Goal: Task Accomplishment & Management: Complete application form

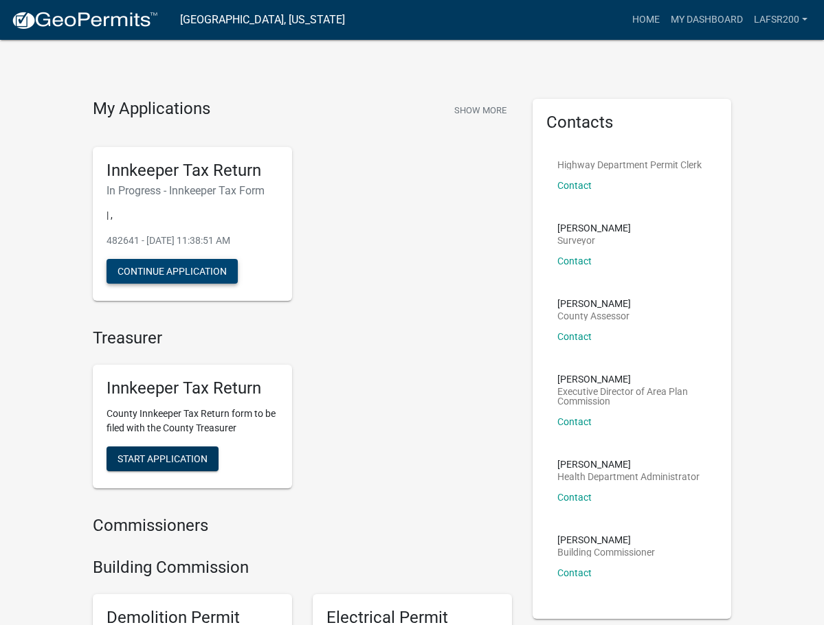
click at [107, 275] on button "Continue Application" at bounding box center [172, 271] width 131 height 25
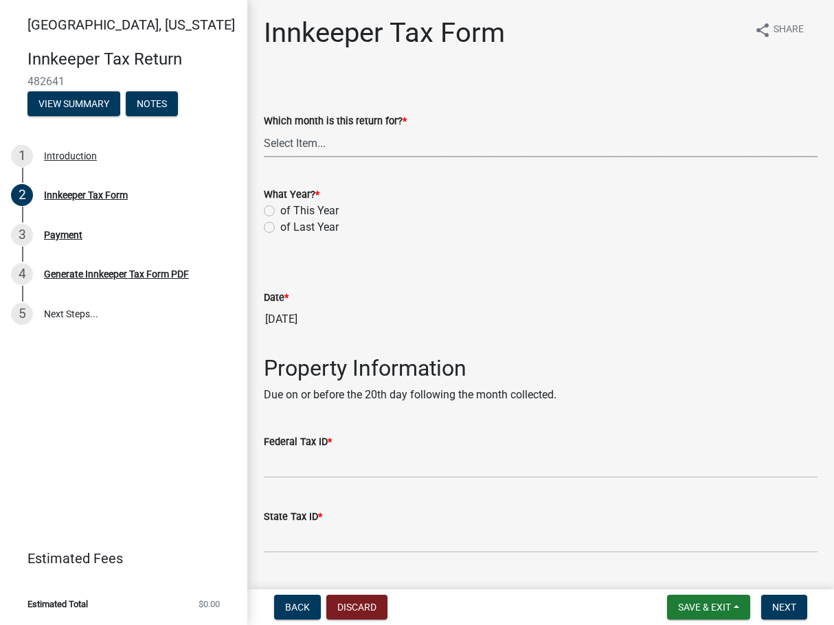
click at [304, 148] on select "Select Item... January February March April May June July August September Octo…" at bounding box center [541, 143] width 554 height 28
click at [264, 129] on select "Select Item... January February March April May June July August September Octo…" at bounding box center [541, 143] width 554 height 28
select select "8a1939b9-9521-4783-9b8a-c5fa7938eaf8"
click at [280, 211] on label "of This Year" at bounding box center [309, 211] width 58 height 16
click at [280, 211] on input "of This Year" at bounding box center [284, 207] width 9 height 9
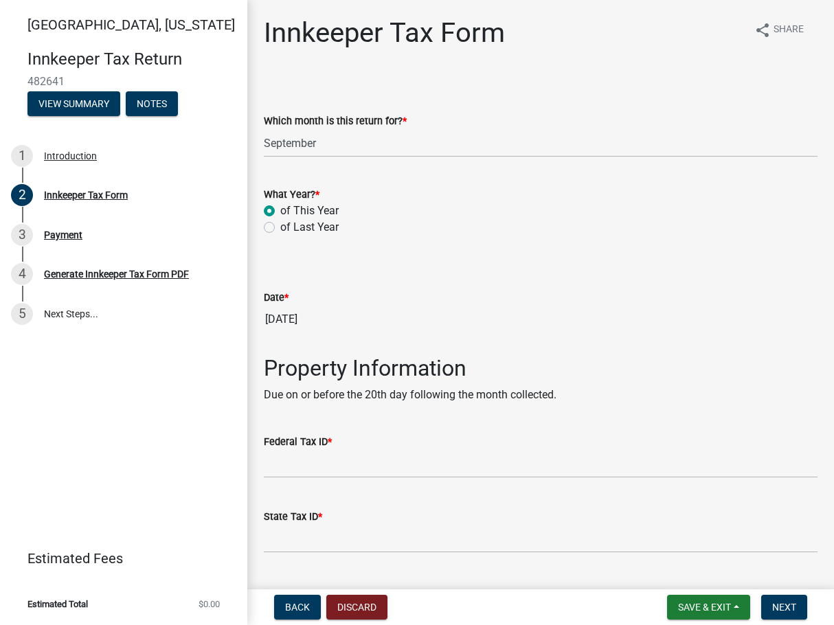
radio input "true"
click at [357, 601] on button "Discard" at bounding box center [356, 607] width 61 height 25
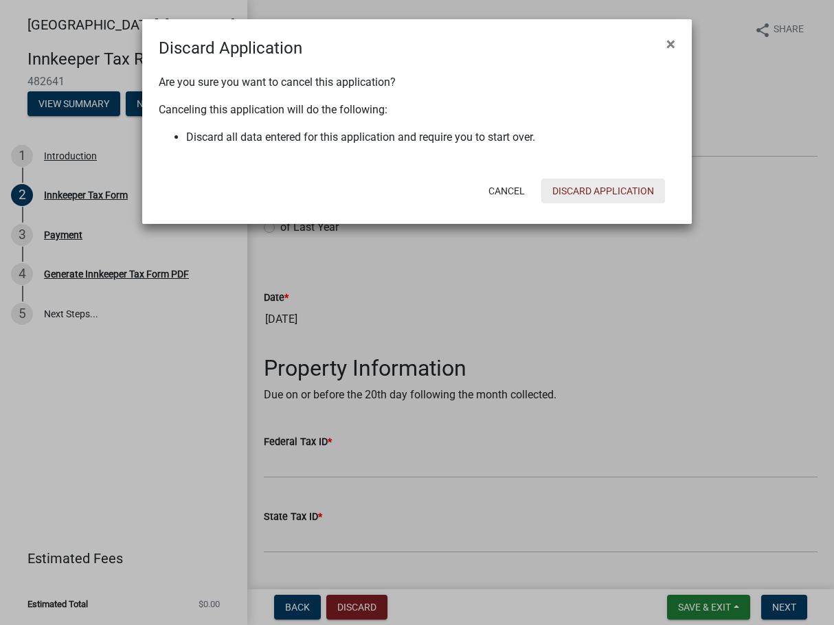
click at [616, 180] on button "Discard Application" at bounding box center [604, 191] width 124 height 25
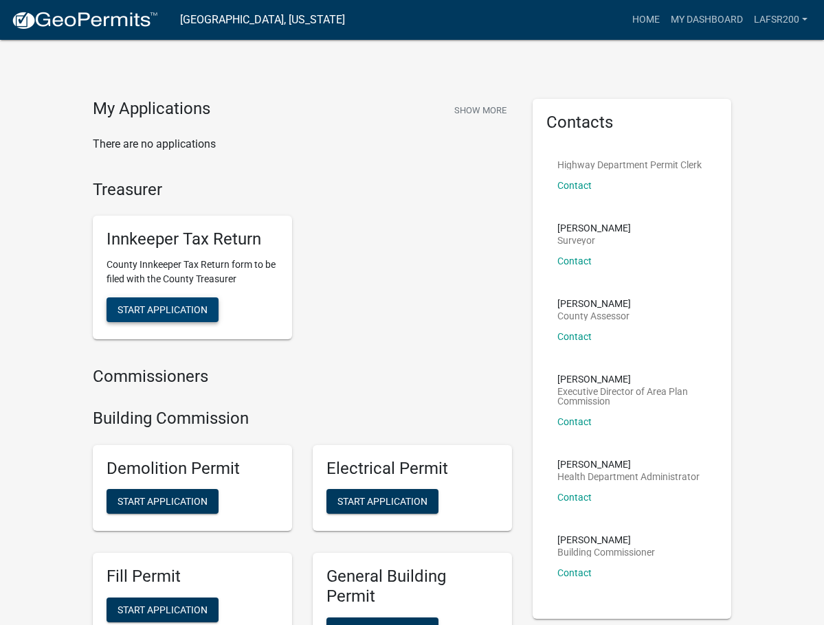
click at [118, 305] on span "Start Application" at bounding box center [163, 309] width 90 height 11
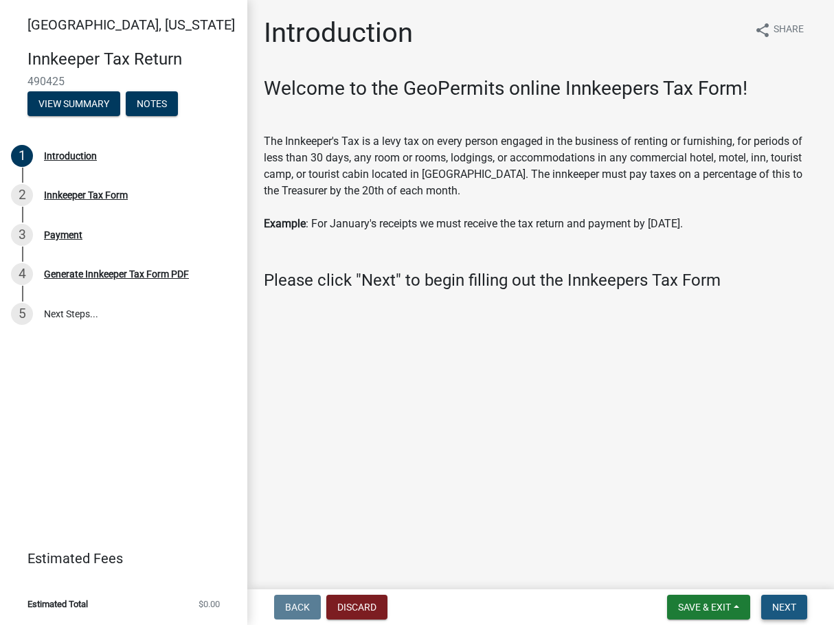
click at [788, 610] on span "Next" at bounding box center [784, 607] width 24 height 11
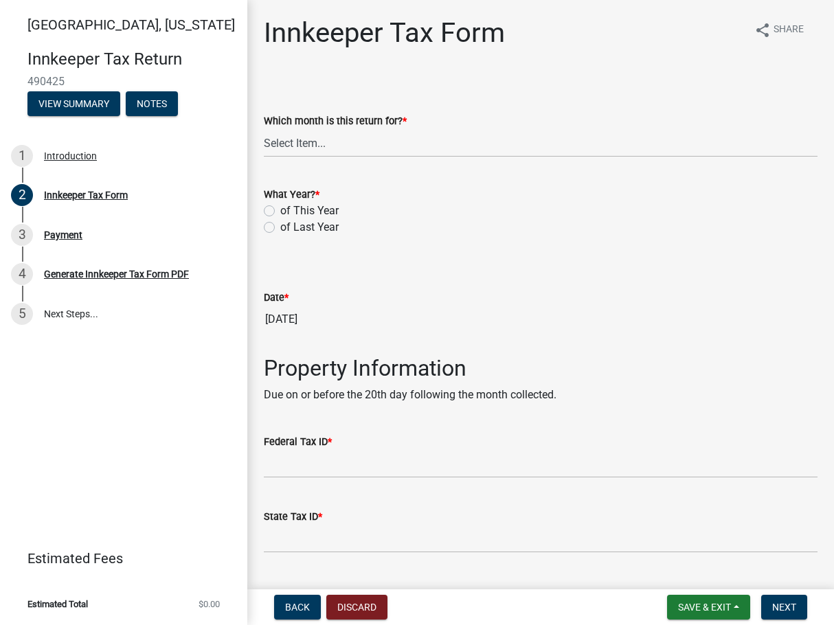
click at [280, 210] on label "of This Year" at bounding box center [309, 211] width 58 height 16
click at [280, 210] on input "of This Year" at bounding box center [284, 207] width 9 height 9
radio input "true"
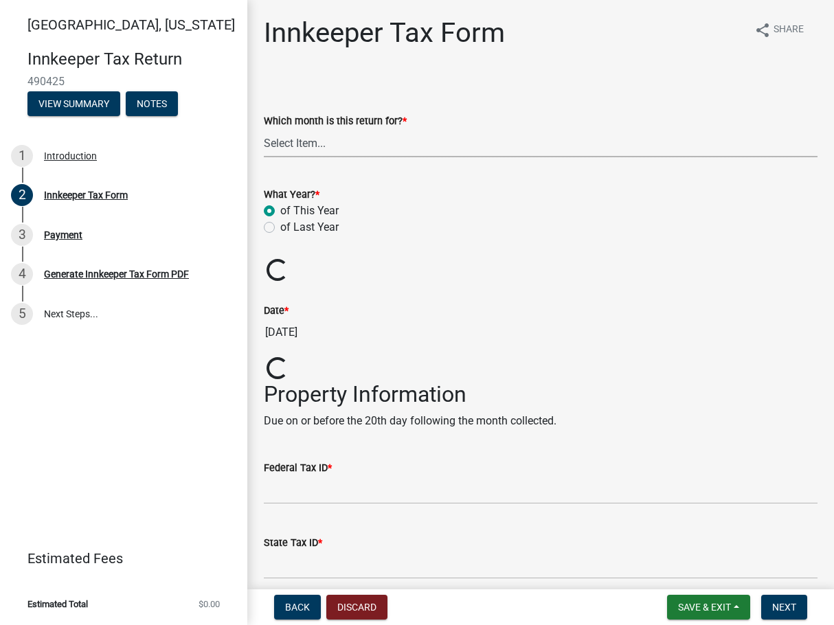
click at [363, 145] on select "Select Item... January February March April May June July August September Octo…" at bounding box center [541, 143] width 554 height 28
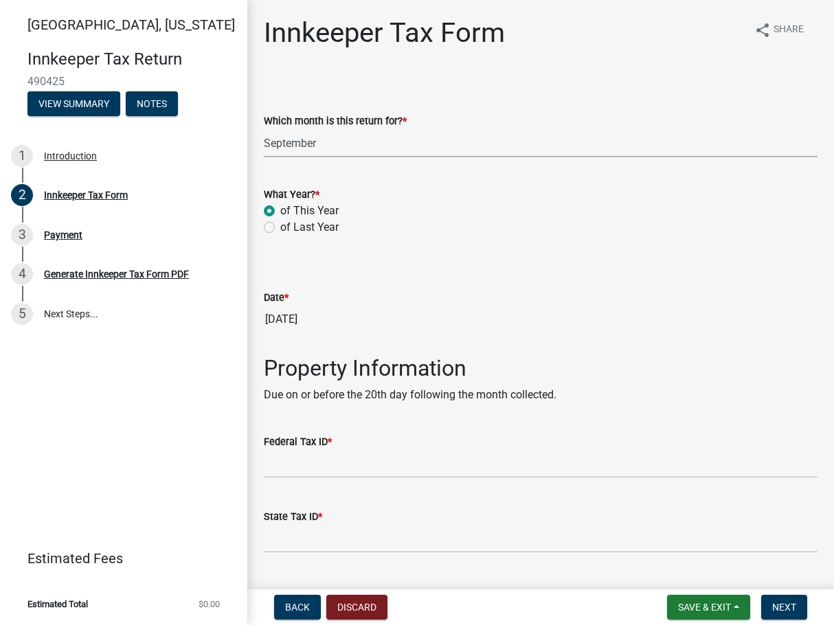
click at [264, 129] on select "Select Item... January February March April May June July August September Octo…" at bounding box center [541, 143] width 554 height 28
select select "8a1939b9-9521-4783-9b8a-c5fa7938eaf8"
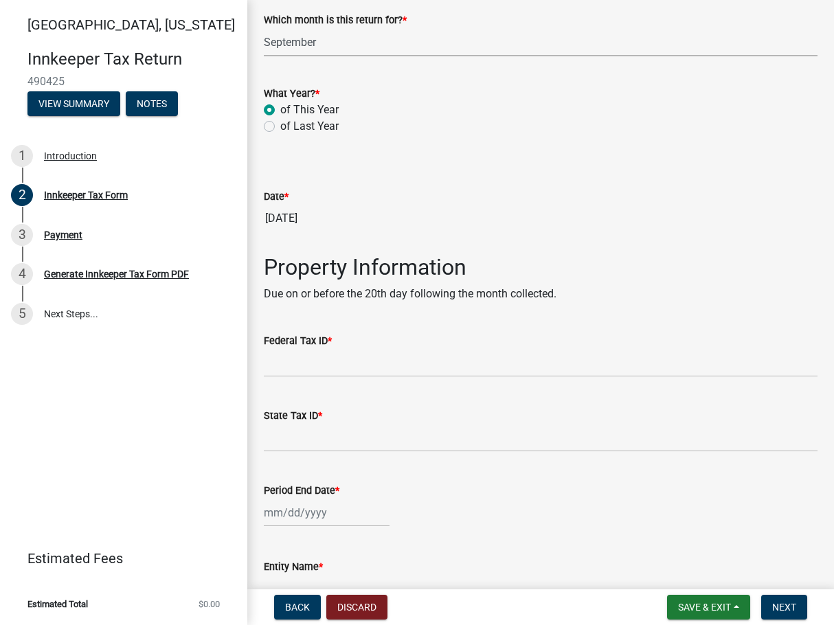
scroll to position [206, 0]
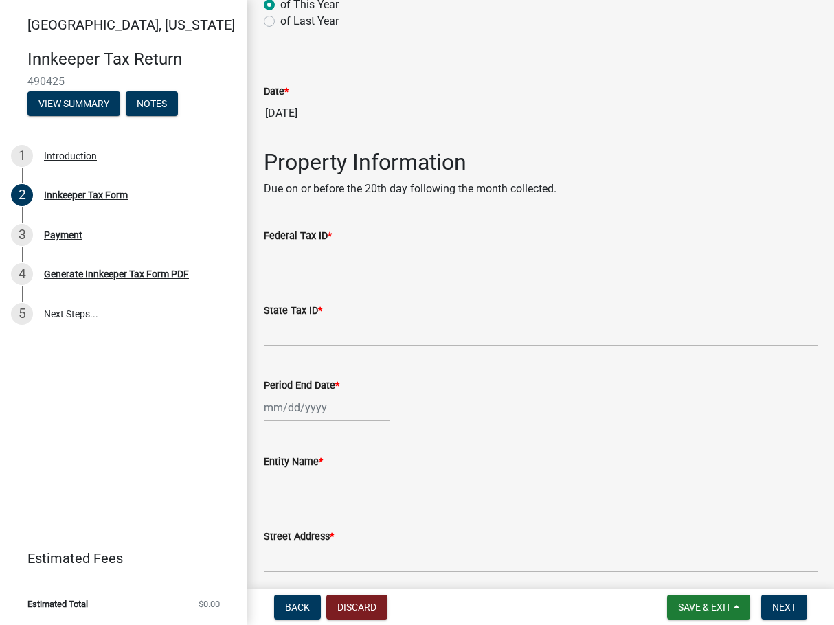
click at [353, 405] on div at bounding box center [327, 408] width 126 height 28
select select "10"
select select "2025"
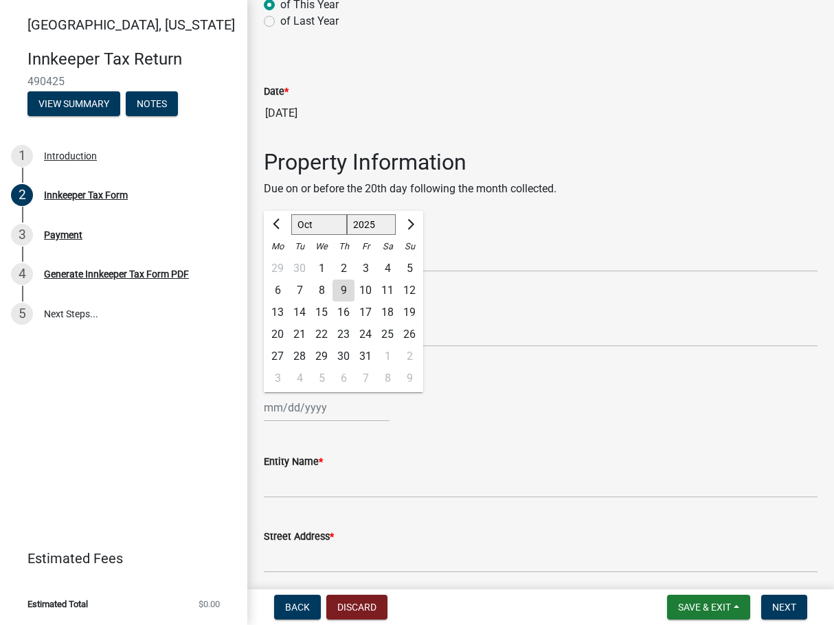
click at [300, 264] on div "30" at bounding box center [300, 269] width 22 height 22
type input "[DATE]"
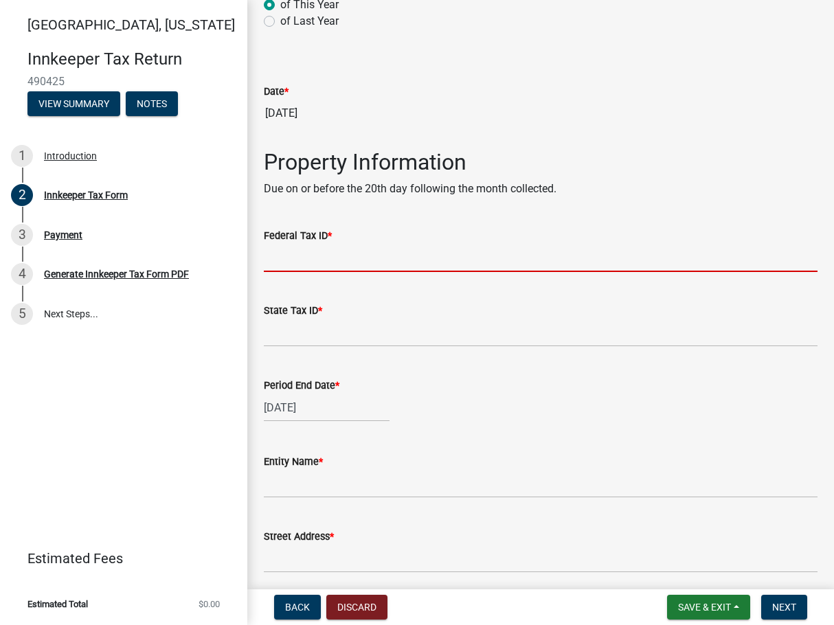
click at [365, 255] on input "Federal Tax ID *" at bounding box center [541, 258] width 554 height 28
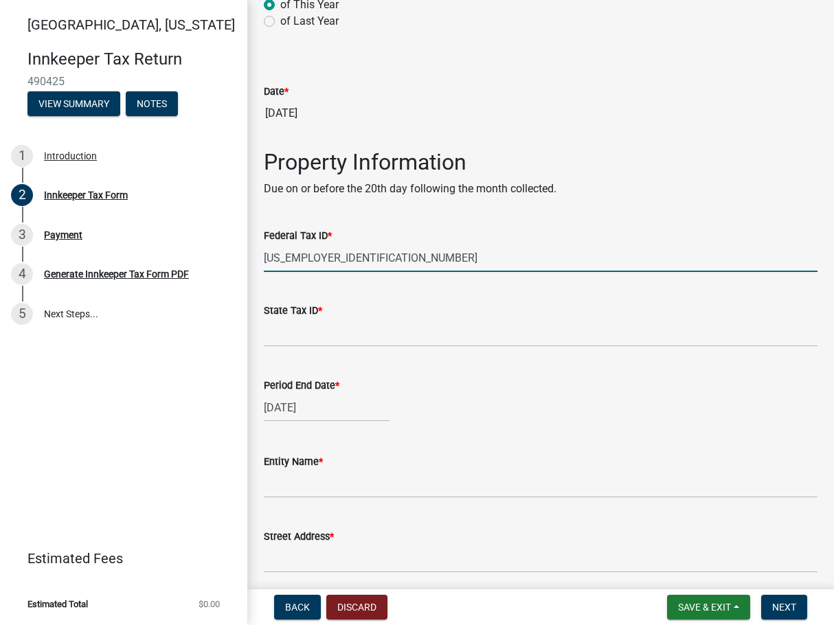
type input "[US_EMPLOYER_IDENTIFICATION_NUMBER]"
click at [503, 317] on div "State Tax ID *" at bounding box center [541, 310] width 554 height 16
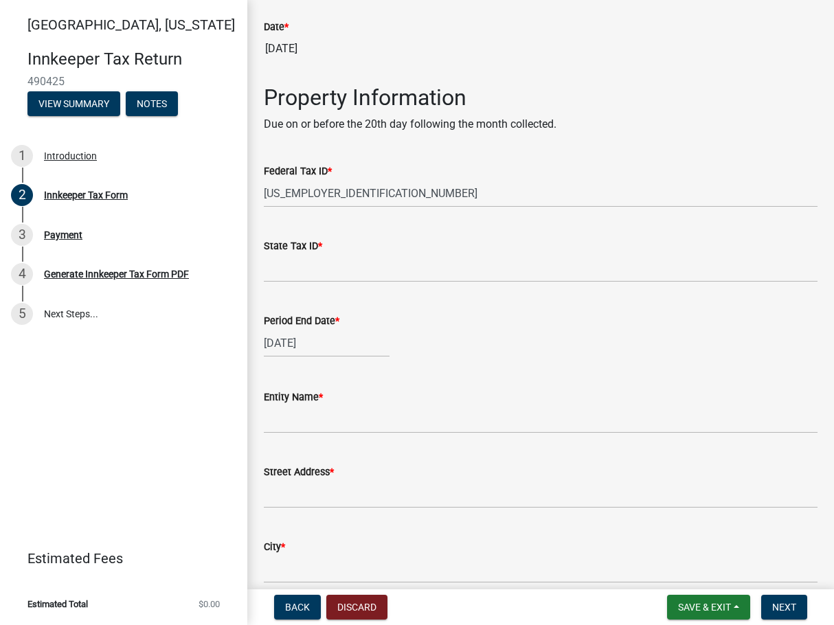
scroll to position [344, 0]
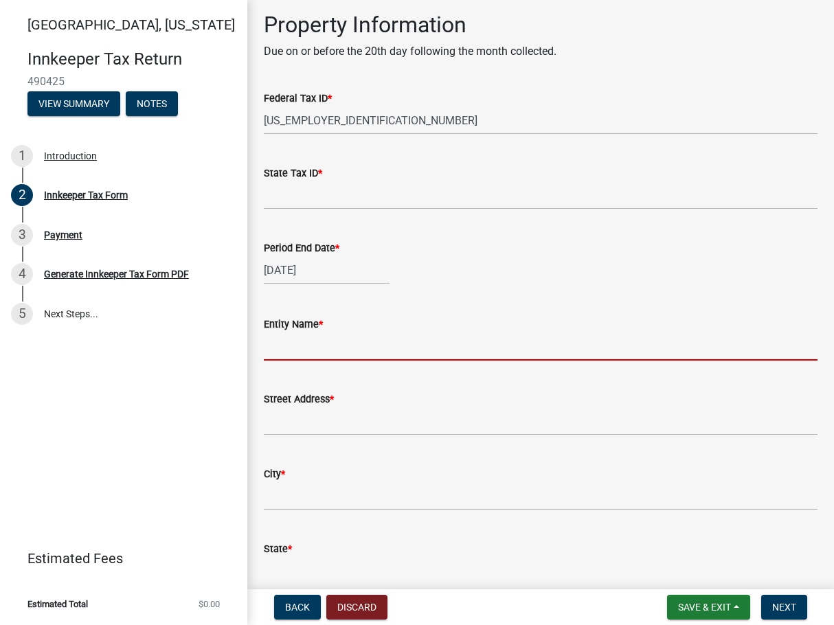
click at [383, 333] on input "Entity Name *" at bounding box center [541, 347] width 554 height 28
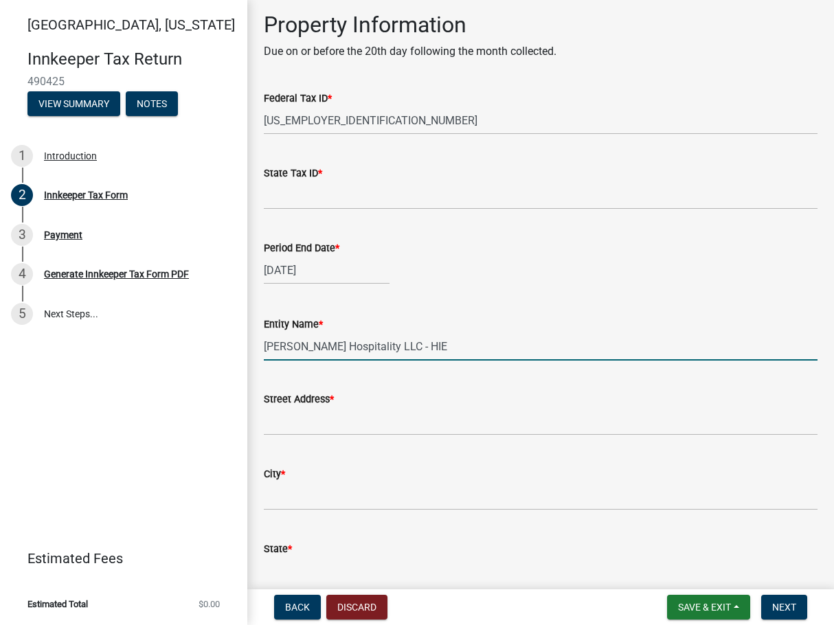
type input "[PERSON_NAME] Hospitality LLC - HIE"
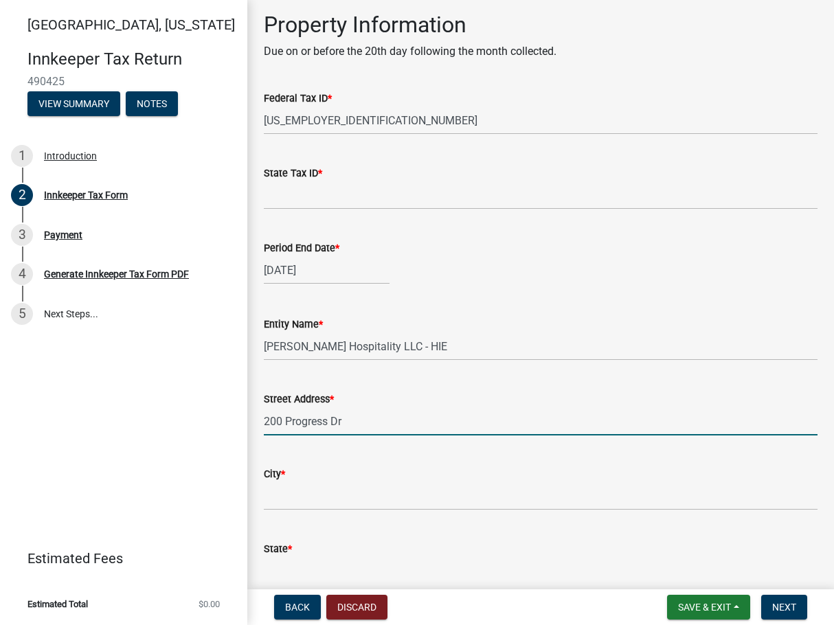
type input "200 Progress Dr"
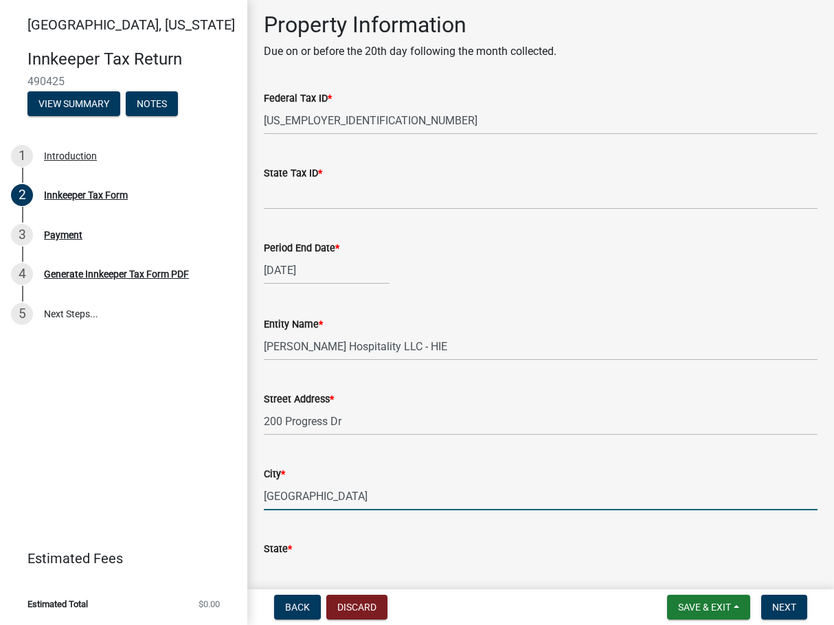
type input "[GEOGRAPHIC_DATA]"
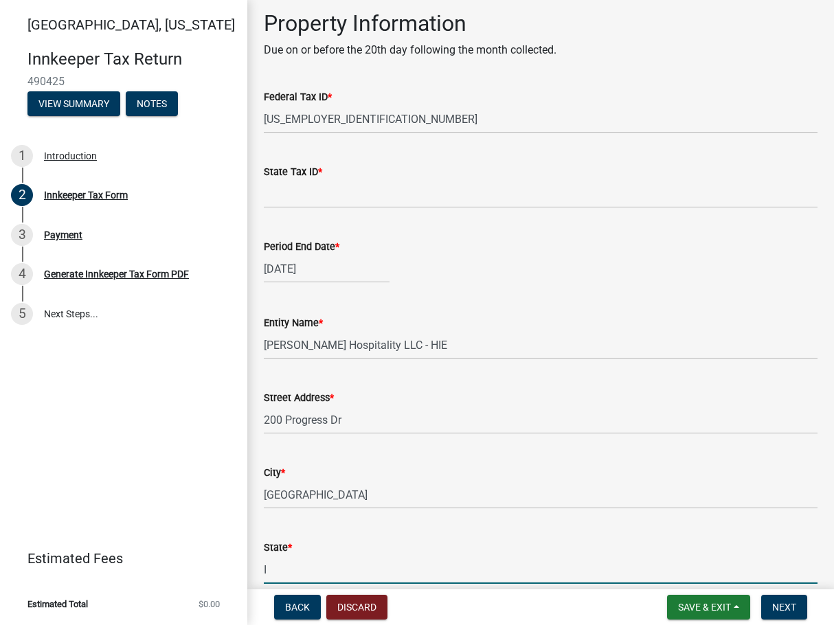
type input "IN"
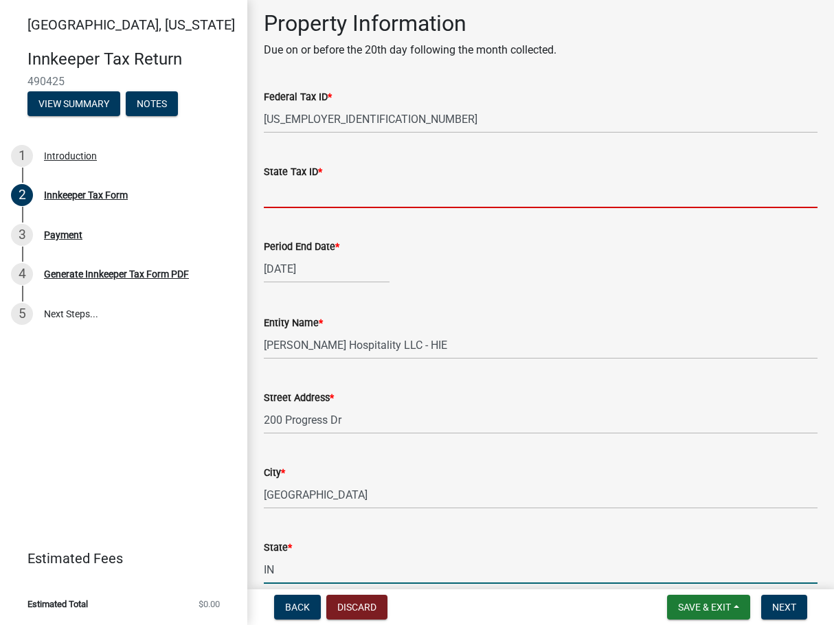
type input "IN"
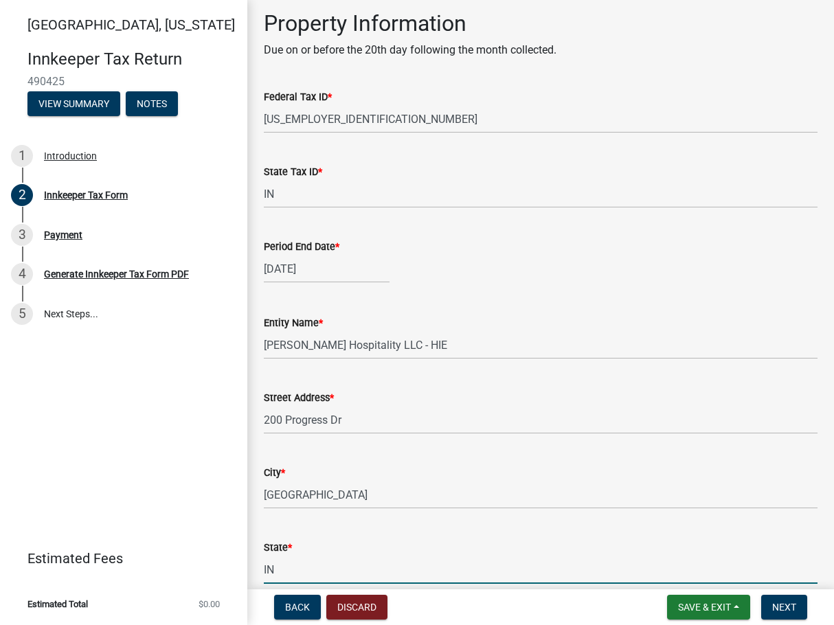
type input "46530"
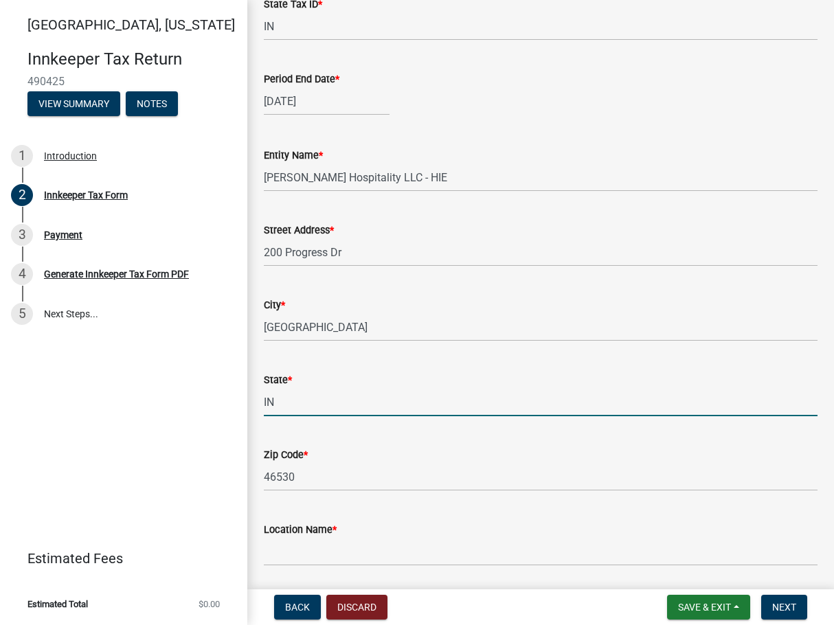
scroll to position [551, 0]
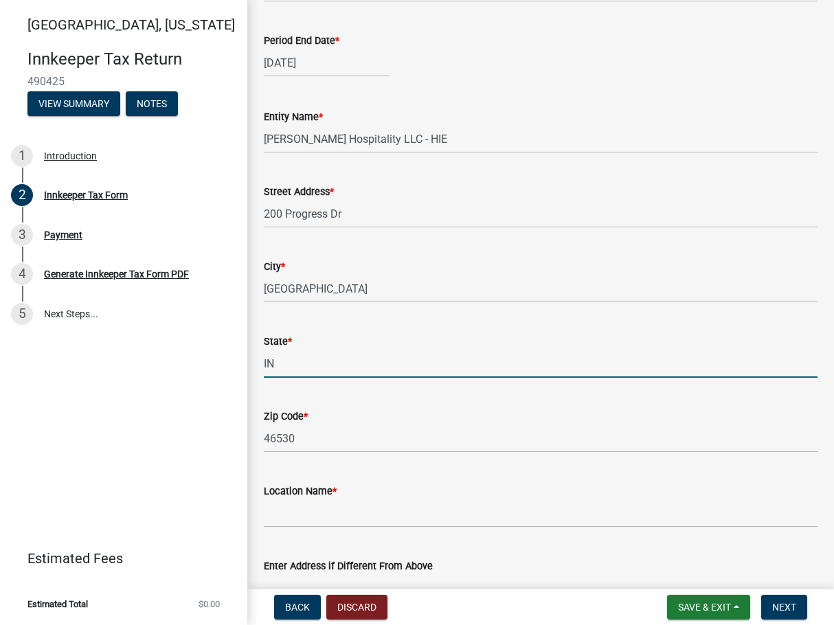
type input "IN"
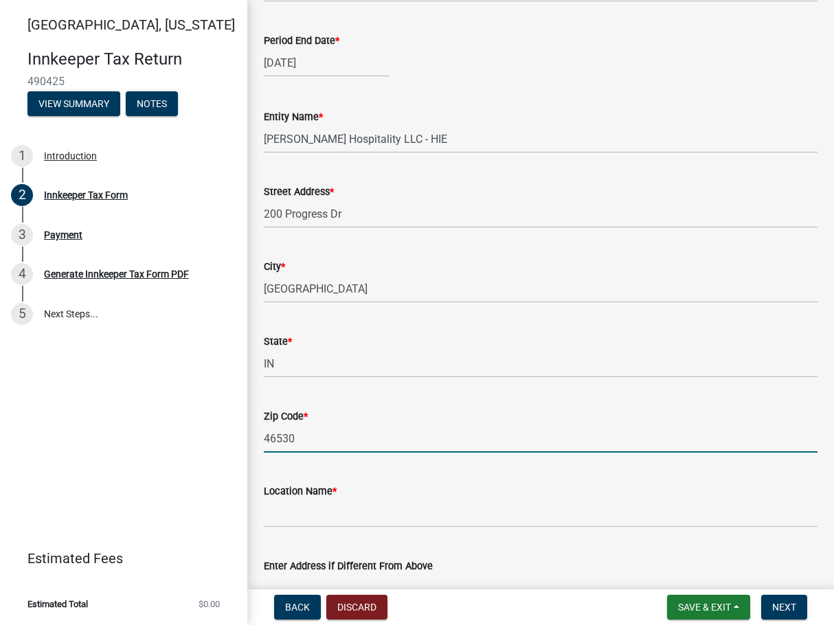
drag, startPoint x: 338, startPoint y: 447, endPoint x: 212, endPoint y: 418, distance: 129.7
click at [212, 418] on div "[GEOGRAPHIC_DATA], [US_STATE] Innkeeper Tax Return 490425 View Summary Notes 1 …" at bounding box center [417, 312] width 834 height 625
click at [314, 445] on input "46530" at bounding box center [541, 439] width 554 height 28
type input "4"
type input "47905"
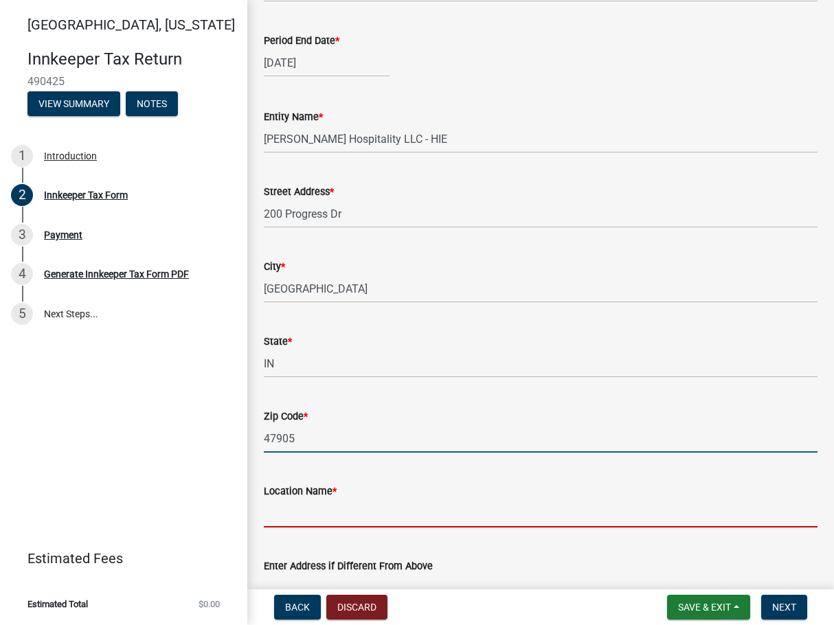
click at [350, 524] on input "Location Name *" at bounding box center [541, 514] width 554 height 28
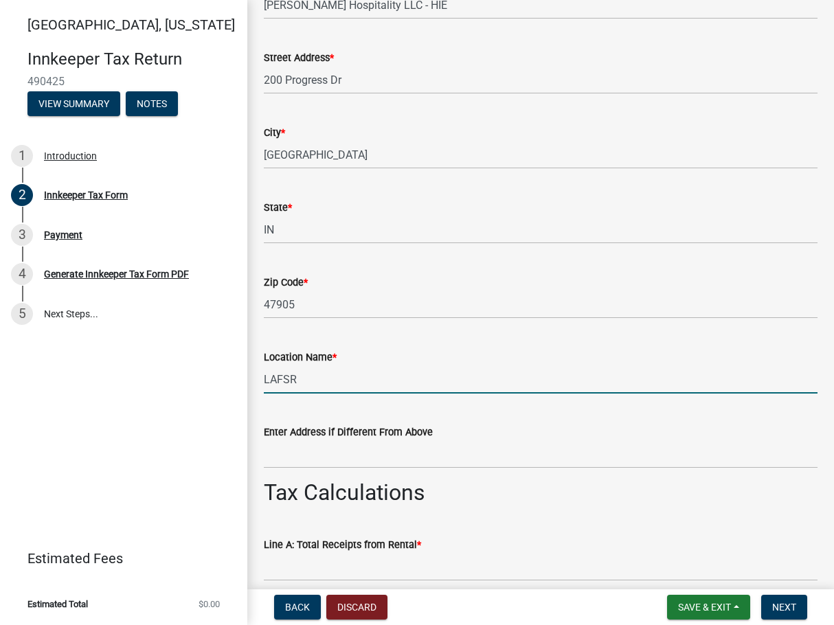
scroll to position [689, 0]
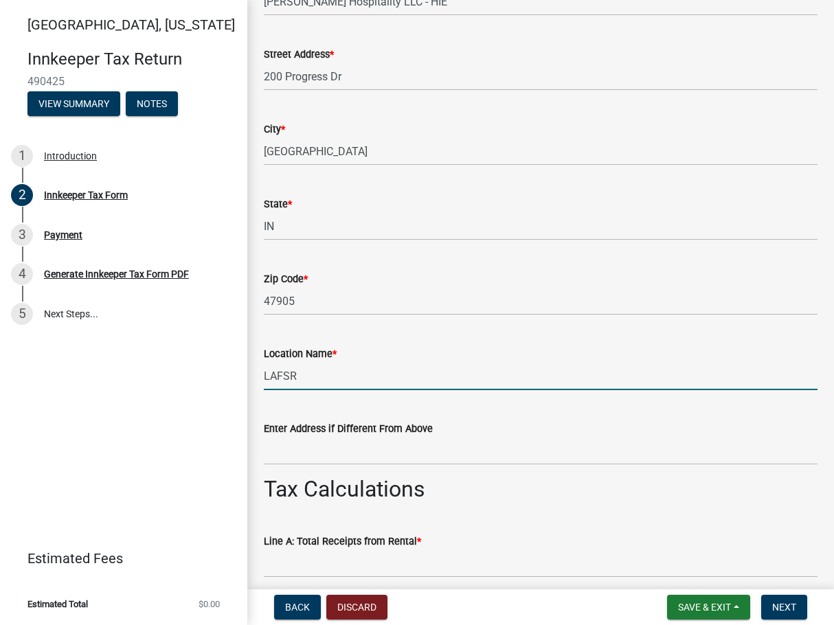
type input "LAFSR"
click at [344, 457] on input "Enter Address if Different From Above" at bounding box center [541, 451] width 554 height 28
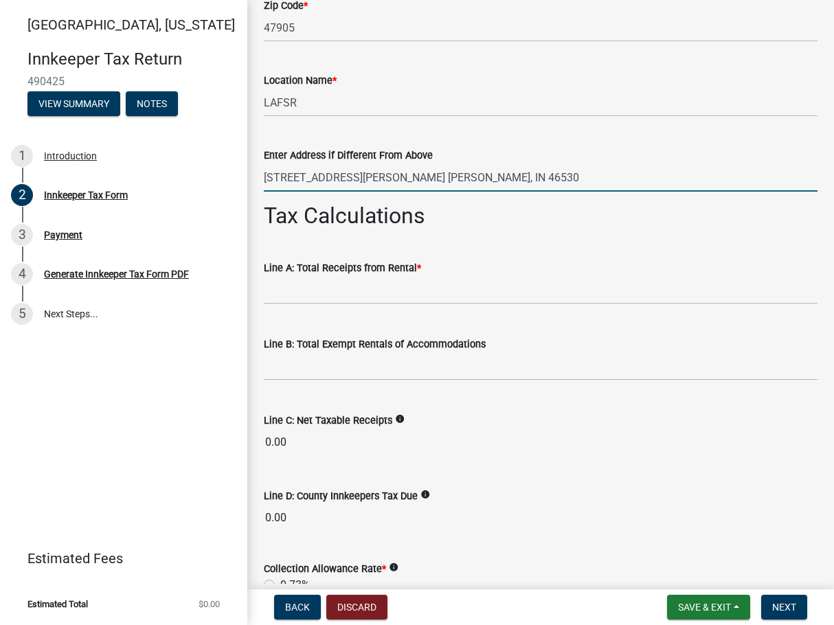
scroll to position [963, 0]
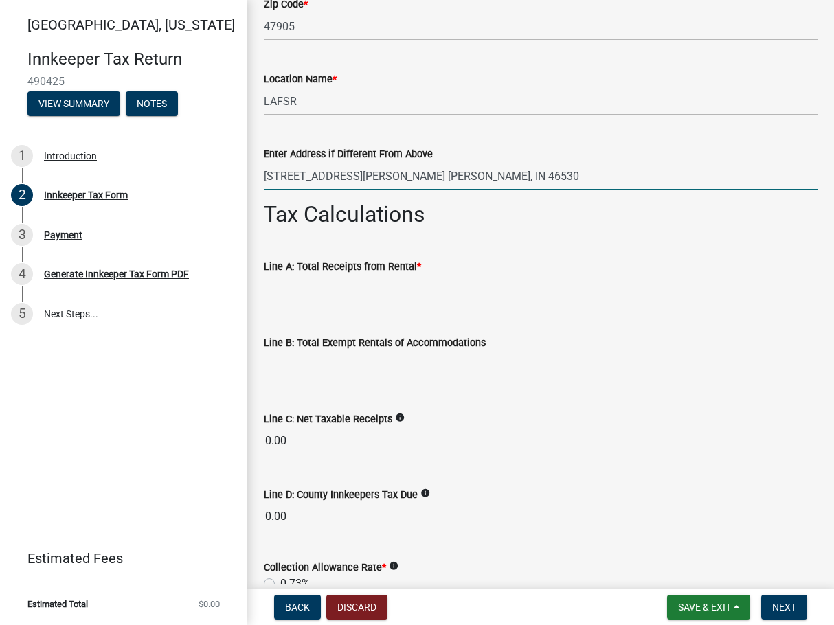
type input "[STREET_ADDRESS][PERSON_NAME] [PERSON_NAME], IN 46530"
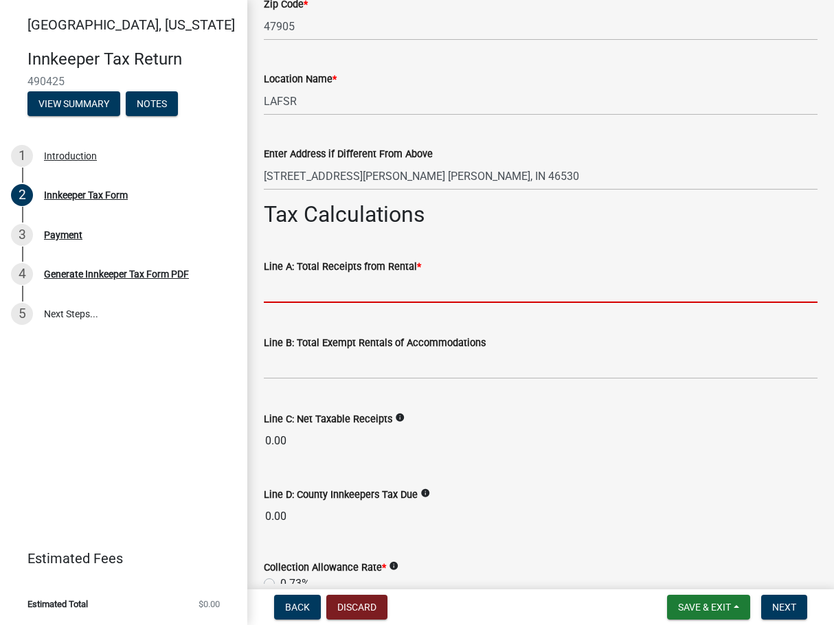
click at [355, 297] on input "text" at bounding box center [541, 289] width 554 height 28
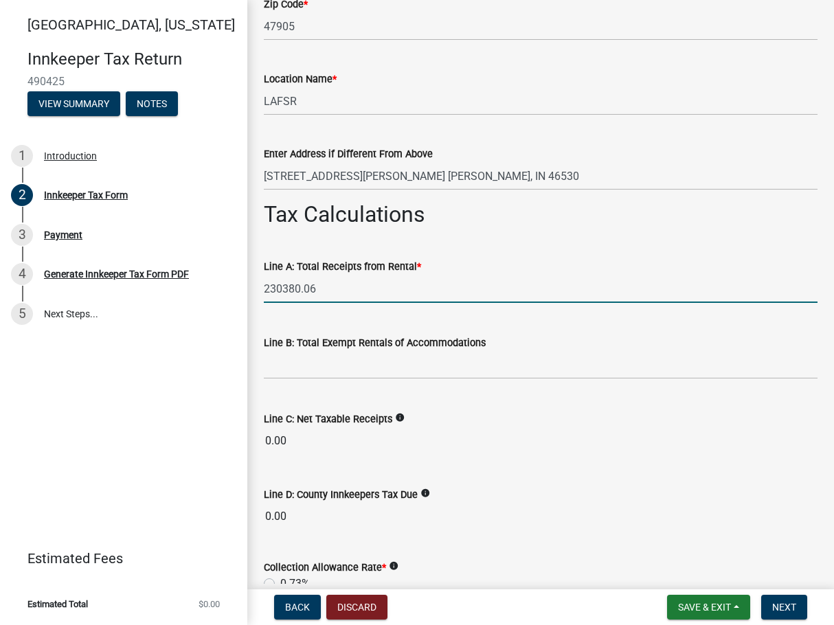
drag, startPoint x: 435, startPoint y: 296, endPoint x: 421, endPoint y: 300, distance: 14.2
click at [435, 297] on input "230380.06" at bounding box center [541, 289] width 554 height 28
drag, startPoint x: 339, startPoint y: 293, endPoint x: 137, endPoint y: 263, distance: 204.4
click at [137, 262] on div "[GEOGRAPHIC_DATA], [US_STATE] Innkeeper Tax Return 490425 View Summary Notes 1 …" at bounding box center [417, 312] width 834 height 625
type input "230380.06"
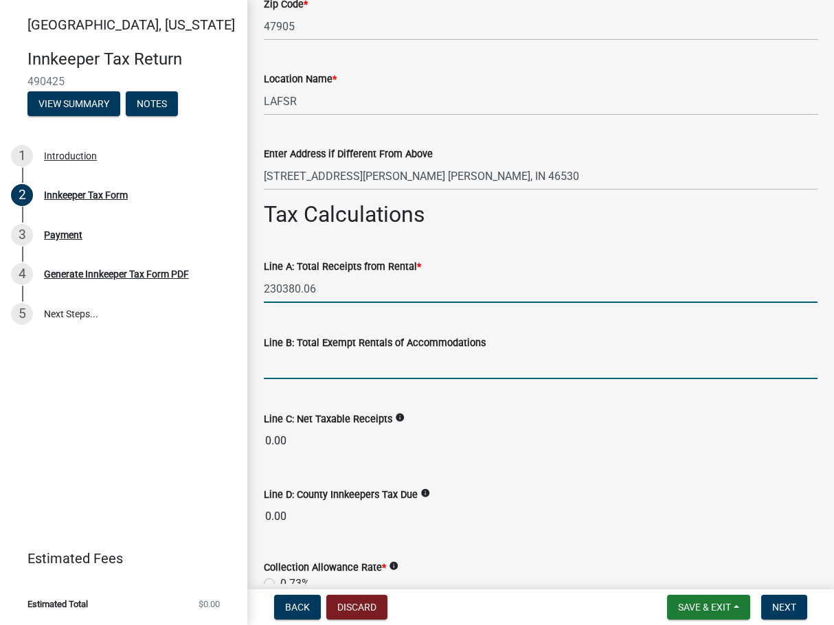
click at [338, 364] on input "text" at bounding box center [541, 365] width 554 height 28
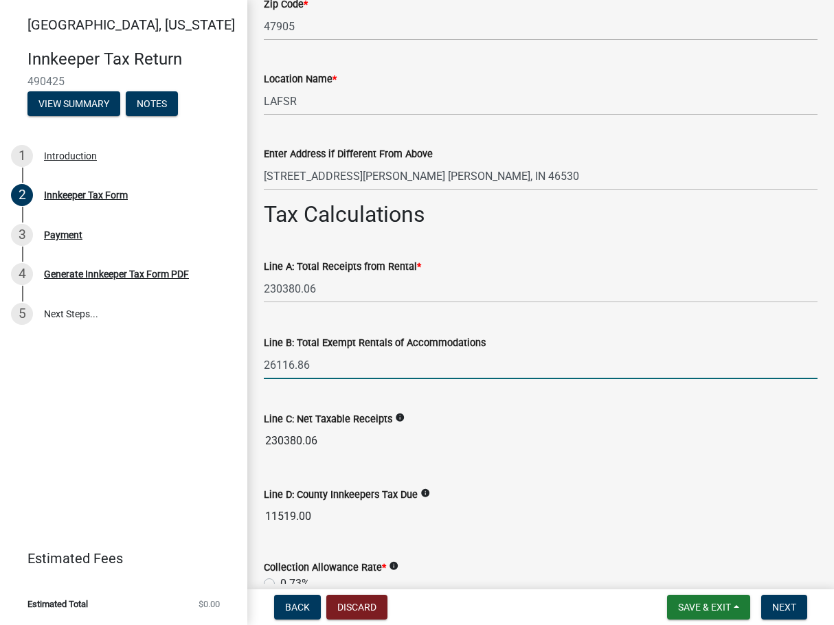
type input "26116.86"
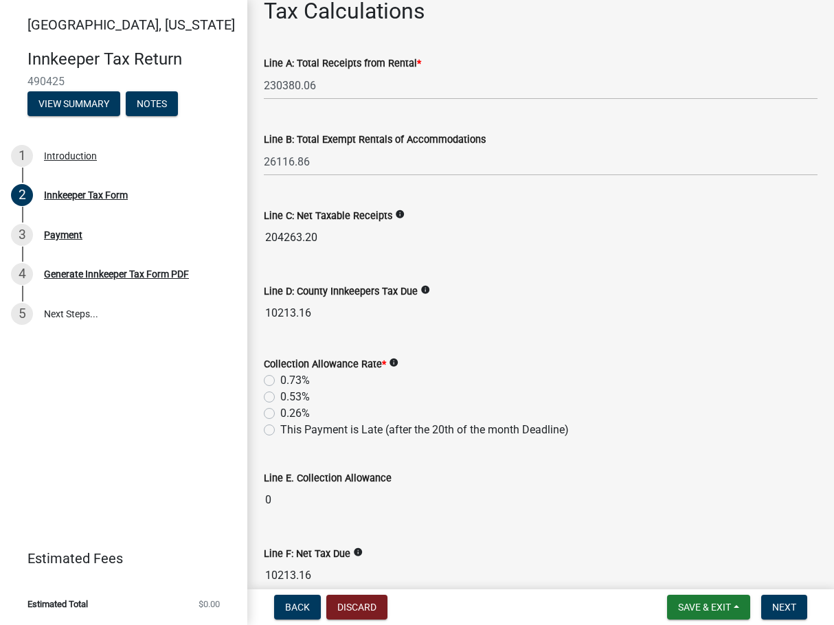
scroll to position [1170, 0]
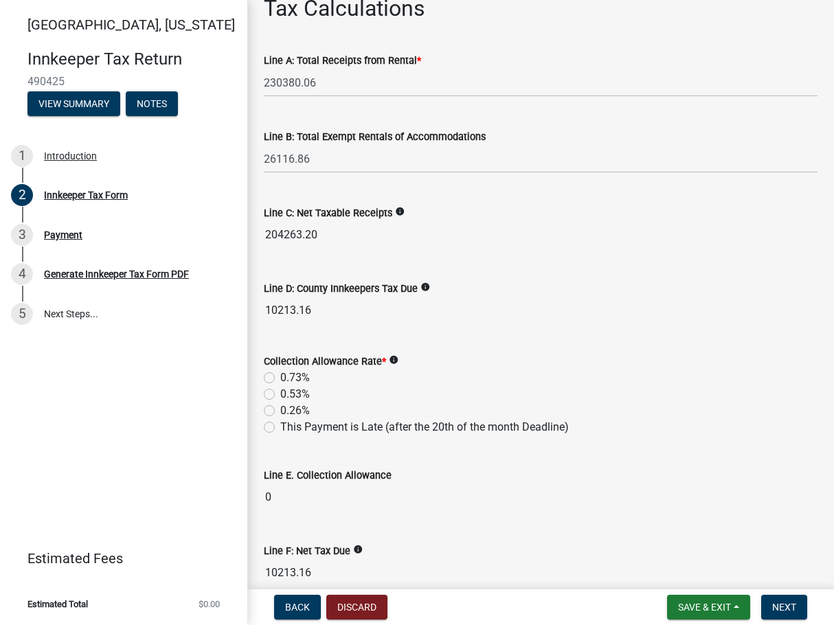
click at [280, 397] on label "0.53%" at bounding box center [295, 394] width 30 height 16
click at [280, 395] on input "0.53%" at bounding box center [284, 390] width 9 height 9
radio input "true"
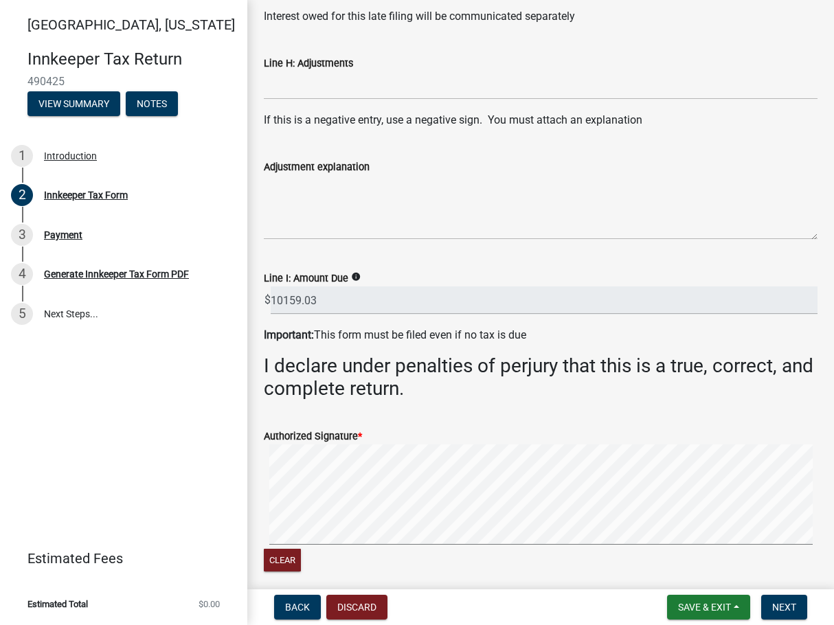
scroll to position [1857, 0]
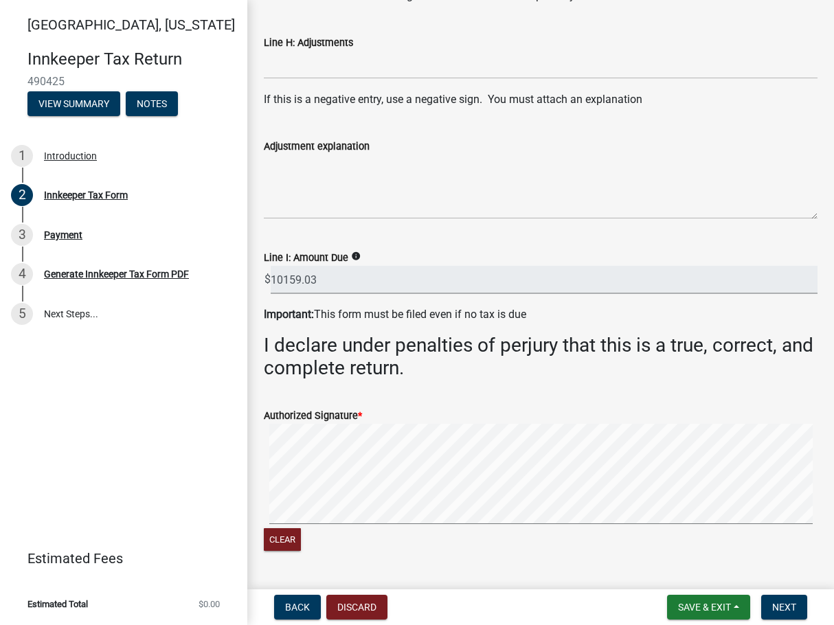
click at [291, 282] on input "10159.03" at bounding box center [544, 280] width 547 height 28
drag, startPoint x: 342, startPoint y: 282, endPoint x: 229, endPoint y: 282, distance: 112.7
click at [229, 282] on div "[GEOGRAPHIC_DATA], [US_STATE] Innkeeper Tax Return 490425 View Summary Notes 1 …" at bounding box center [417, 312] width 834 height 625
click at [511, 413] on div "Authorized Signature *" at bounding box center [541, 416] width 554 height 16
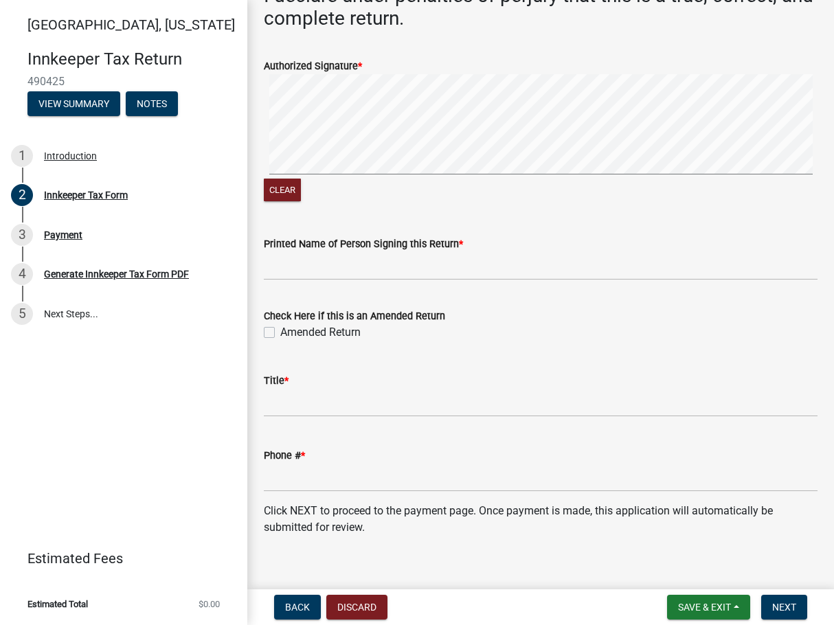
scroll to position [2223, 0]
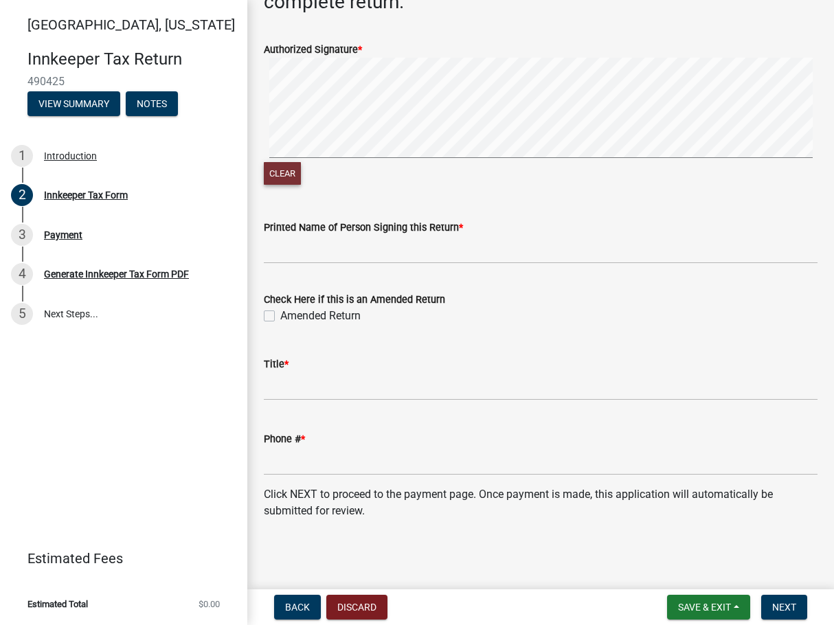
click at [289, 170] on button "Clear" at bounding box center [282, 173] width 37 height 23
click at [316, 167] on div "Clear" at bounding box center [541, 123] width 554 height 131
click at [287, 176] on button "Clear" at bounding box center [282, 173] width 37 height 23
click at [288, 175] on button "Clear" at bounding box center [282, 173] width 37 height 23
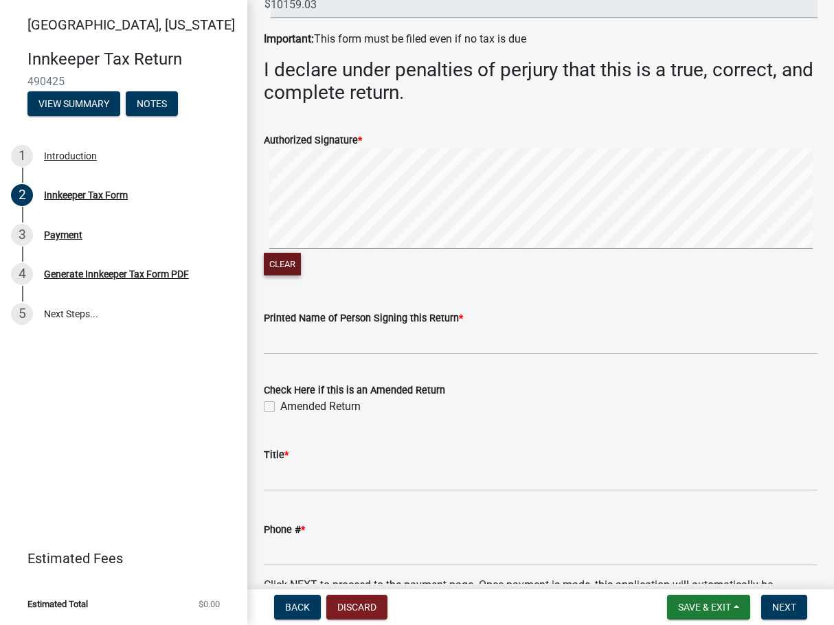
scroll to position [2086, 0]
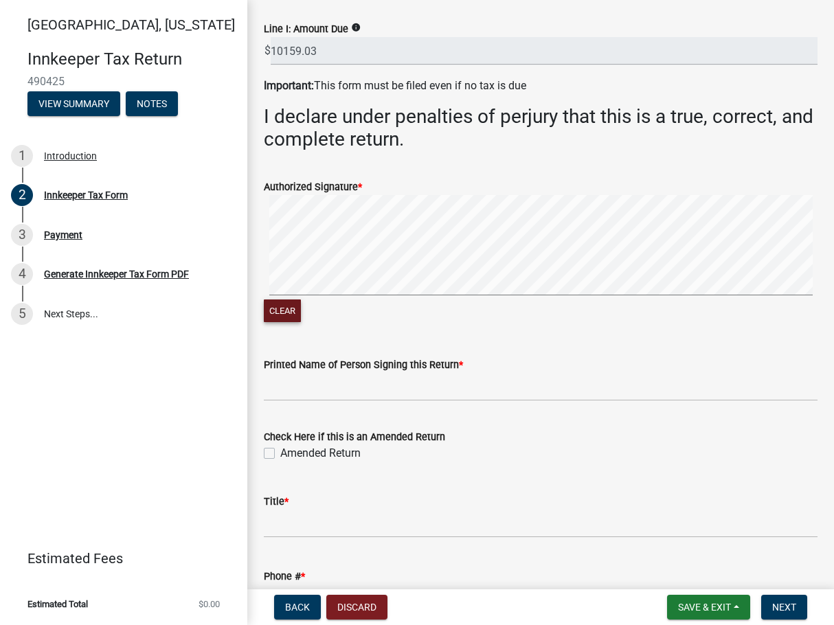
drag, startPoint x: 274, startPoint y: 313, endPoint x: 298, endPoint y: 296, distance: 30.0
click at [276, 313] on button "Clear" at bounding box center [282, 311] width 37 height 23
drag, startPoint x: 280, startPoint y: 394, endPoint x: 313, endPoint y: 416, distance: 39.3
click at [281, 395] on input "Printed Name of Person Signing this Return *" at bounding box center [541, 387] width 554 height 28
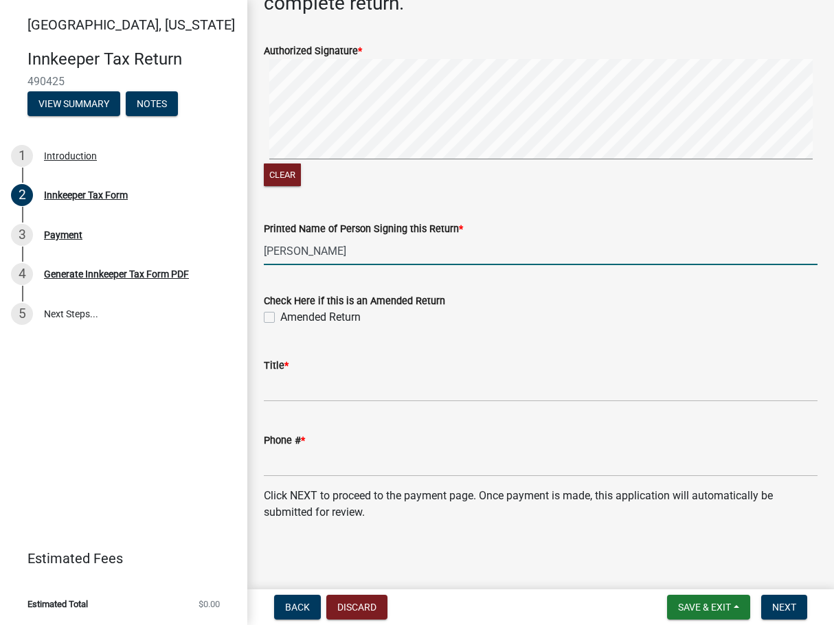
scroll to position [2223, 0]
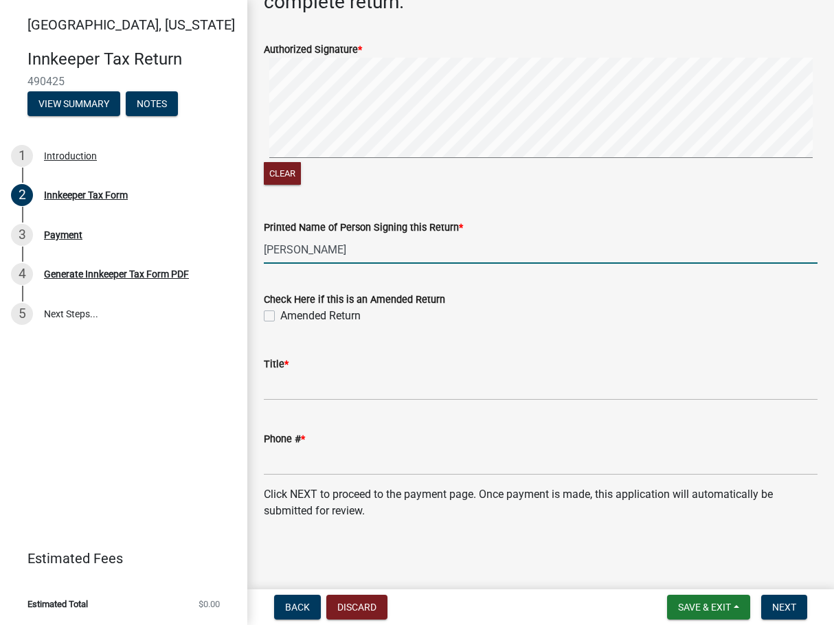
type input "[PERSON_NAME]"
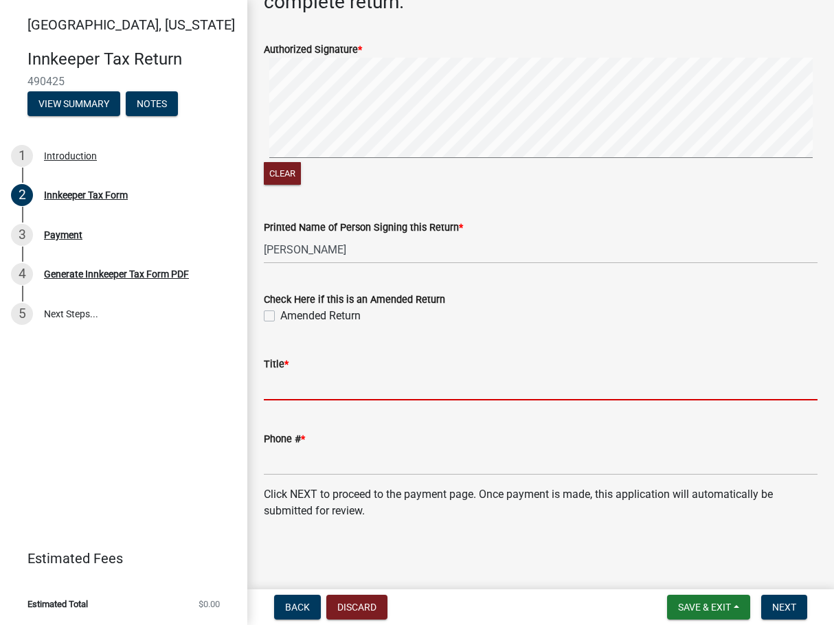
click at [295, 386] on input "Title *" at bounding box center [541, 386] width 554 height 28
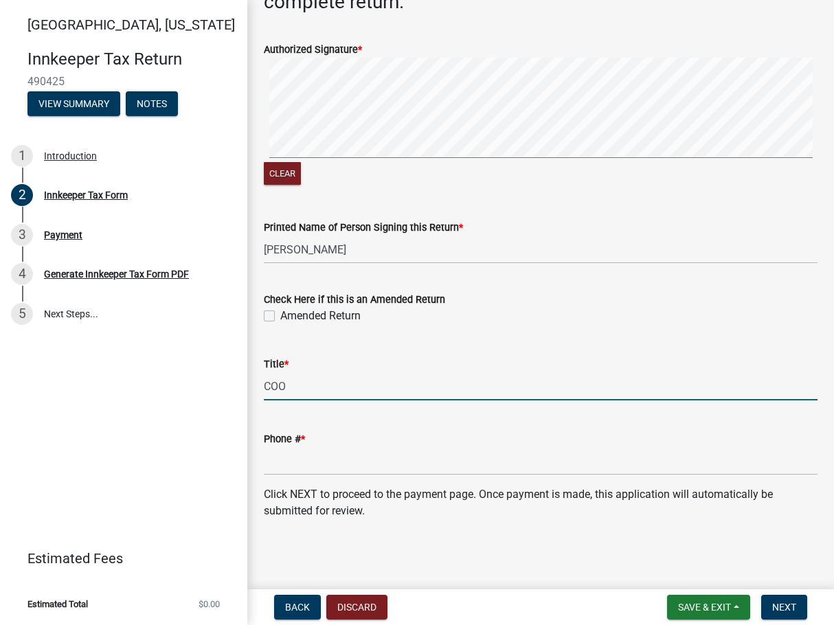
type input "COO"
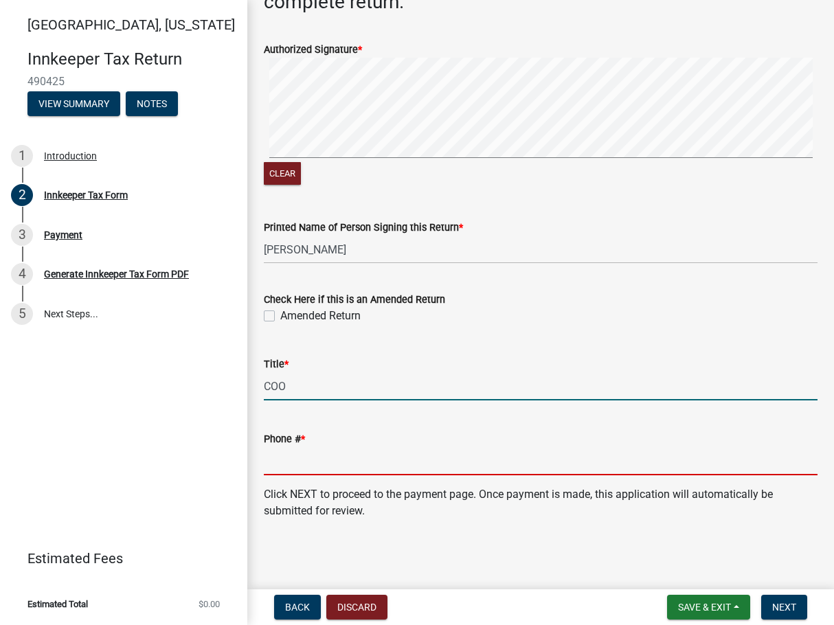
click at [344, 463] on input "Phone # *" at bounding box center [541, 461] width 554 height 28
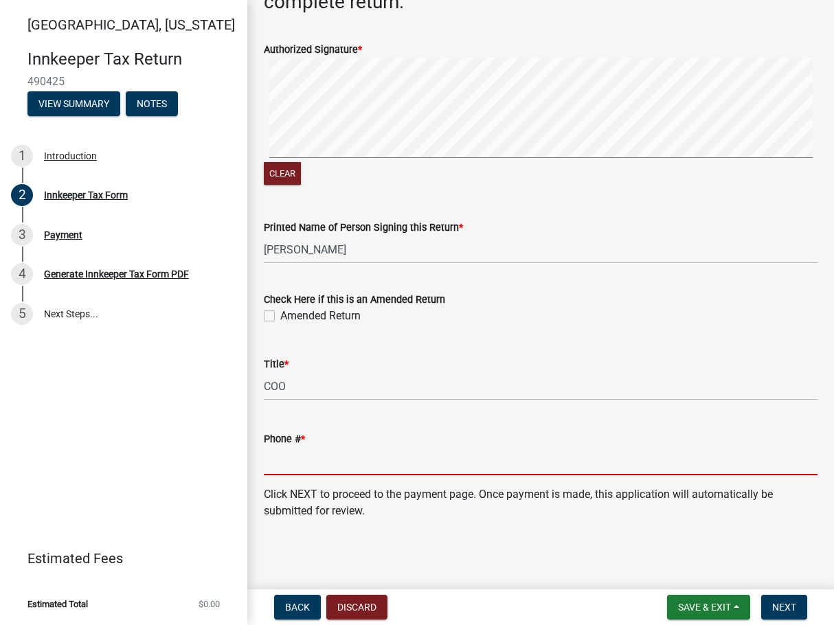
type input "5749312856"
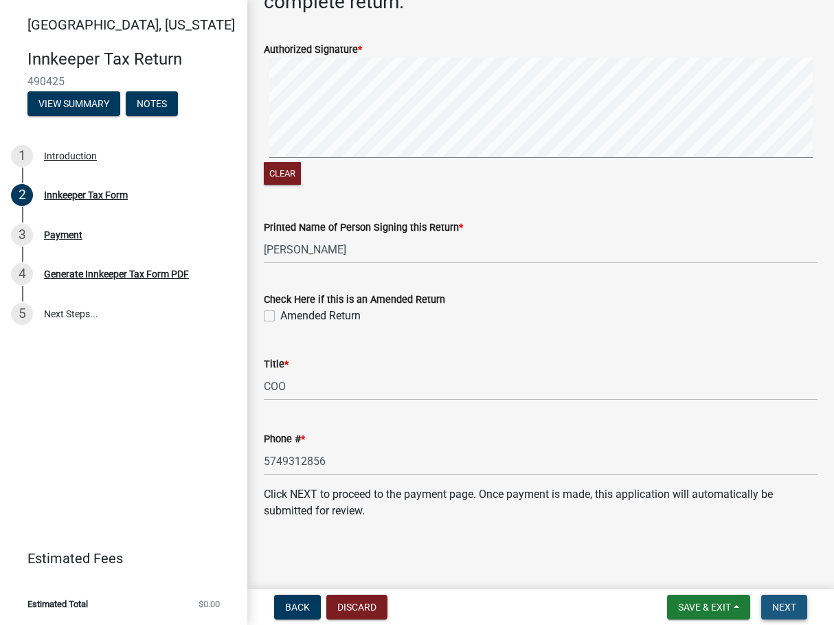
click at [776, 610] on span "Next" at bounding box center [784, 607] width 24 height 11
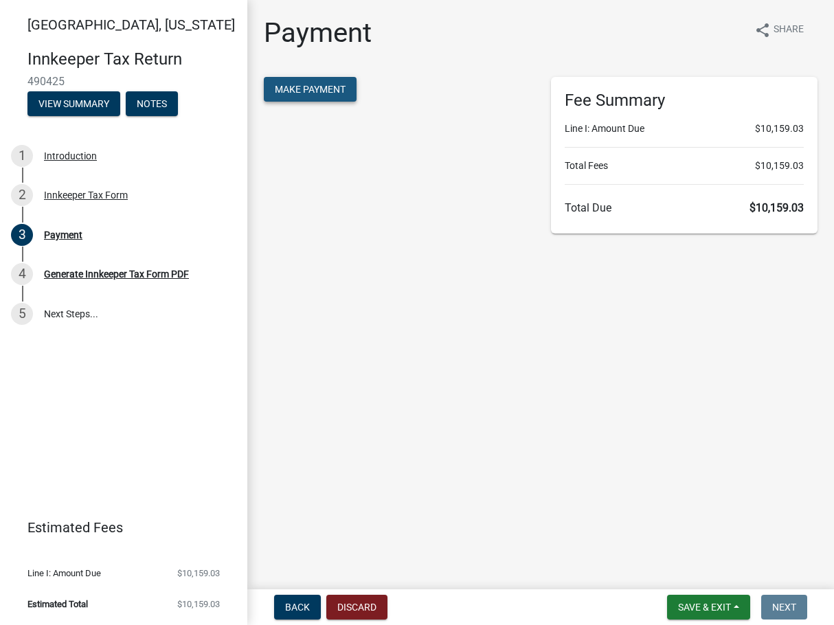
click at [294, 93] on span "Make Payment" at bounding box center [310, 89] width 71 height 11
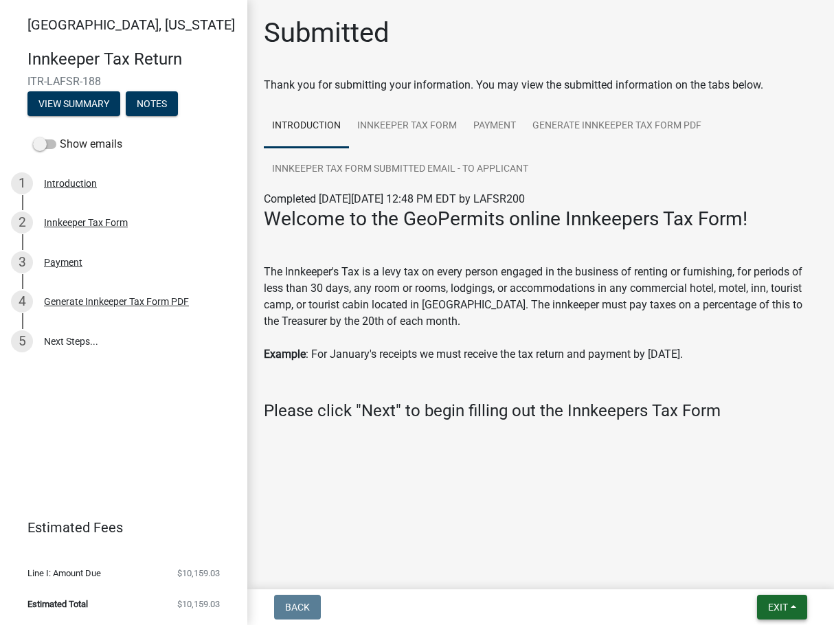
click at [790, 602] on button "Exit" at bounding box center [782, 607] width 50 height 25
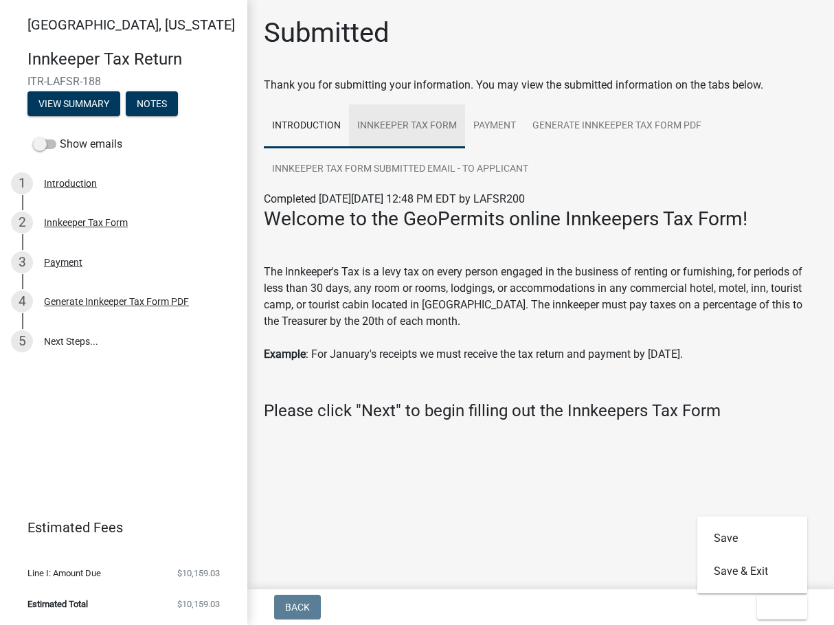
click at [448, 115] on link "Innkeeper Tax Form" at bounding box center [407, 126] width 116 height 44
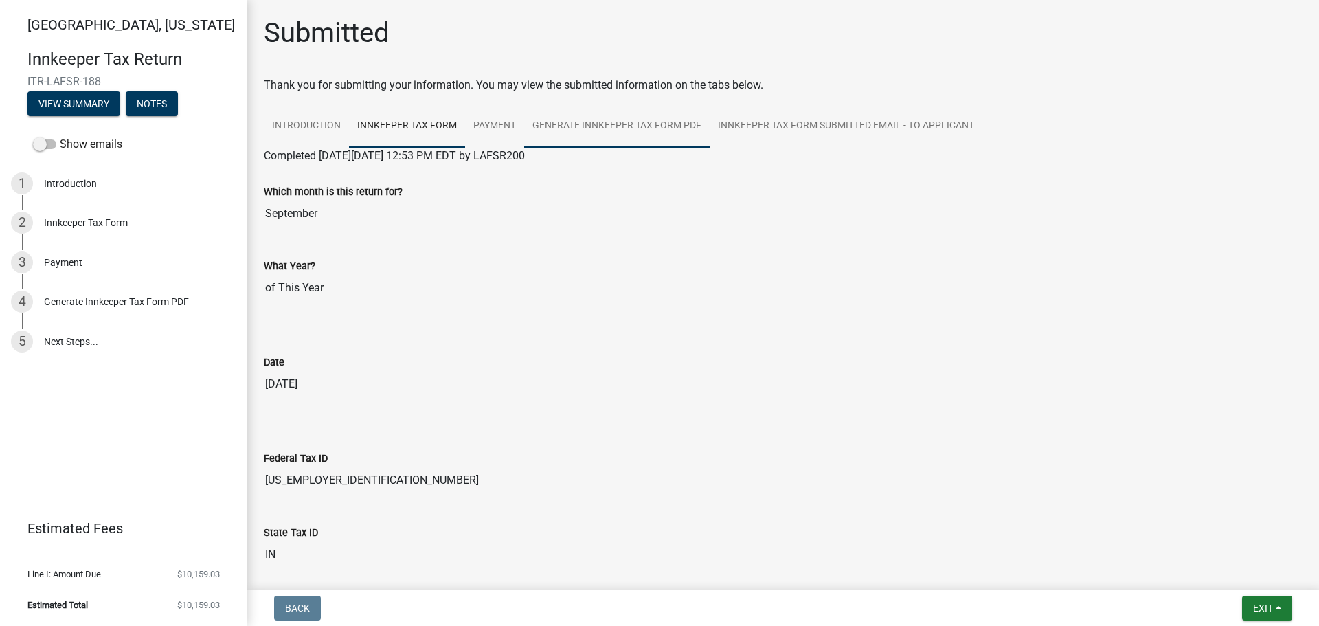
click at [565, 123] on link "Generate Innkeeper Tax Form PDF" at bounding box center [617, 126] width 186 height 44
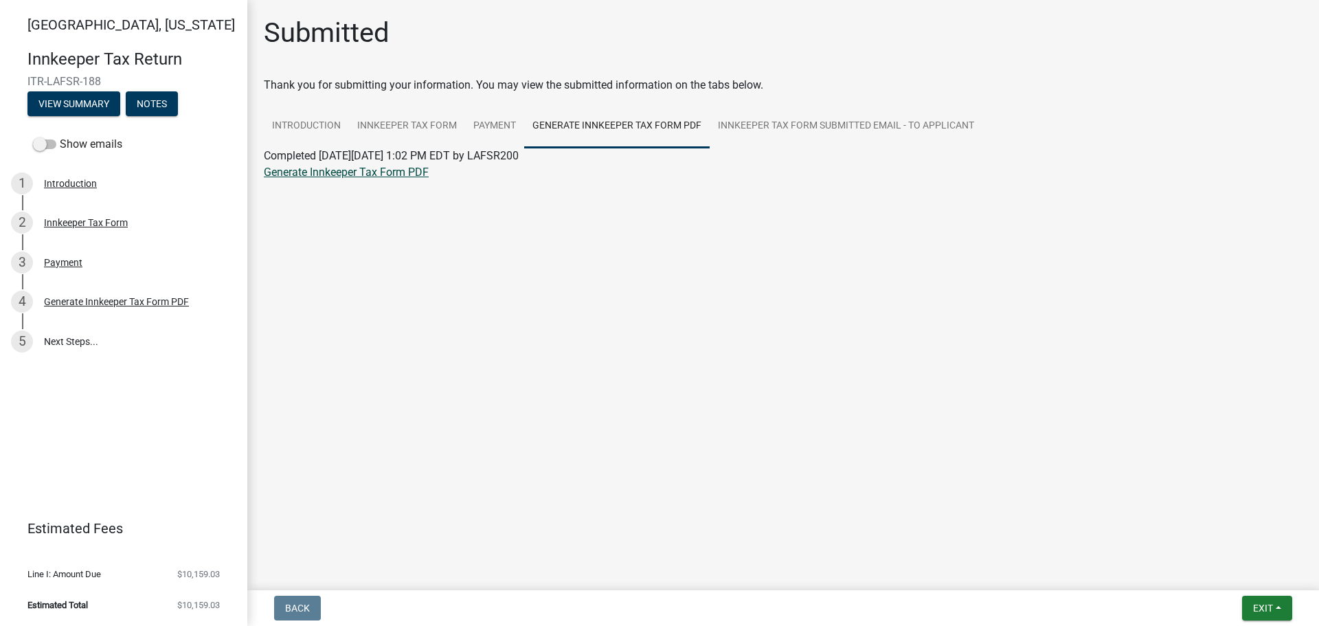
click at [392, 174] on link "Generate Innkeeper Tax Form PDF" at bounding box center [346, 172] width 165 height 13
